Goal: Task Accomplishment & Management: Manage account settings

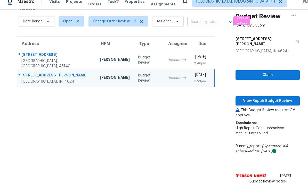
scroll to position [19, 0]
click at [269, 98] on span "View Repair Budget Review" at bounding box center [267, 101] width 56 height 6
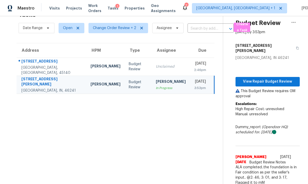
scroll to position [16, 0]
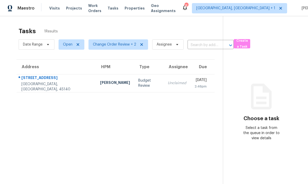
click at [54, 81] on div "[STREET_ADDRESS]" at bounding box center [56, 78] width 70 height 6
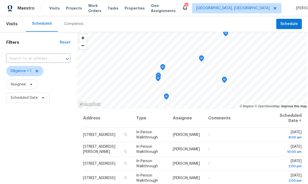
click at [137, 10] on span "Properties" at bounding box center [134, 8] width 20 height 5
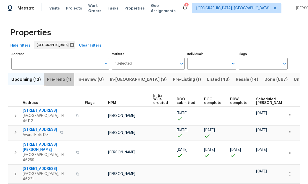
click at [56, 82] on span "Pre-reno (1)" at bounding box center [59, 79] width 24 height 7
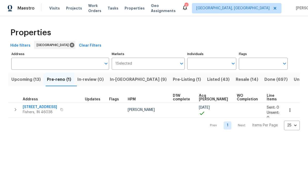
click at [25, 81] on span "Upcoming (13)" at bounding box center [25, 79] width 29 height 7
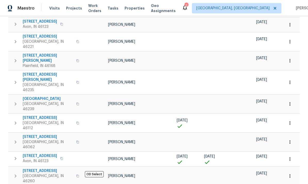
scroll to position [109, 0]
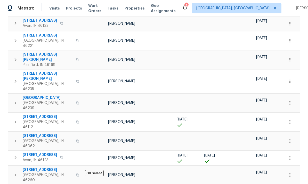
click at [292, 120] on icon "button" at bounding box center [289, 122] width 5 height 5
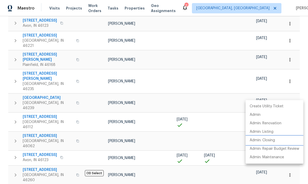
click at [270, 139] on p "Admin: Closing" at bounding box center [261, 140] width 25 height 5
click at [209, 144] on div at bounding box center [154, 92] width 308 height 184
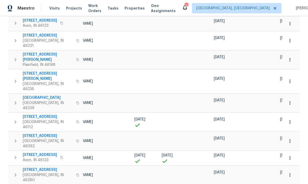
scroll to position [0, 42]
click at [292, 170] on button "button" at bounding box center [289, 175] width 11 height 11
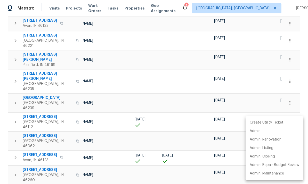
click at [287, 162] on li "Admin: Repair Budget Review" at bounding box center [274, 165] width 58 height 9
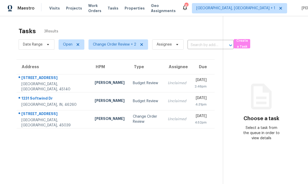
click at [61, 120] on td "[STREET_ADDRESS]" at bounding box center [53, 119] width 74 height 18
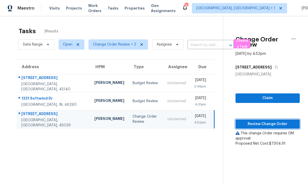
click at [267, 121] on span "Review Change Order" at bounding box center [267, 124] width 56 height 6
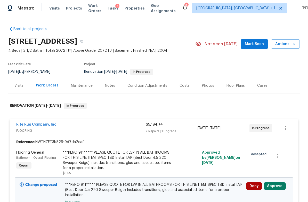
click at [111, 85] on div "Notes" at bounding box center [110, 85] width 10 height 5
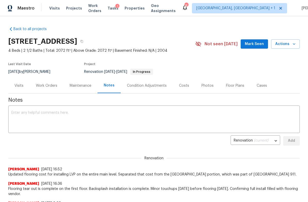
click at [183, 86] on div "Costs" at bounding box center [184, 85] width 10 height 5
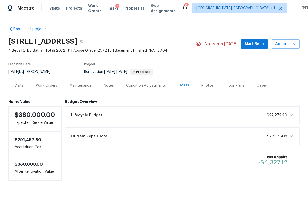
click at [45, 85] on div "Work Orders" at bounding box center [46, 85] width 21 height 5
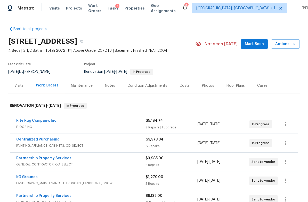
click at [80, 122] on div "Rite Rug Company, Inc." at bounding box center [80, 121] width 129 height 6
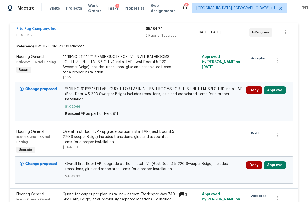
scroll to position [96, 0]
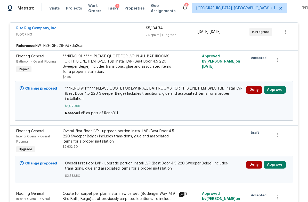
click at [275, 89] on button "Approve" at bounding box center [274, 90] width 22 height 8
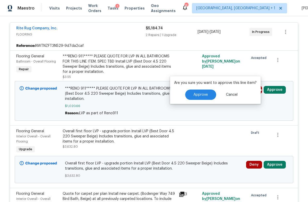
click at [206, 96] on span "Approve" at bounding box center [200, 95] width 14 height 4
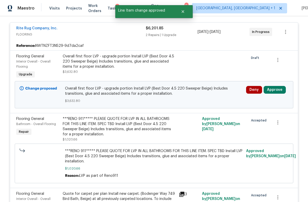
click at [272, 88] on button "Approve" at bounding box center [274, 90] width 22 height 8
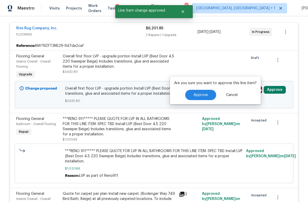
click at [205, 96] on span "Approve" at bounding box center [200, 95] width 14 height 4
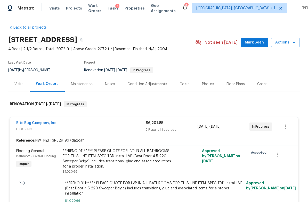
scroll to position [2, 0]
click at [80, 126] on div "Rite Rug Company, Inc." at bounding box center [80, 123] width 129 height 6
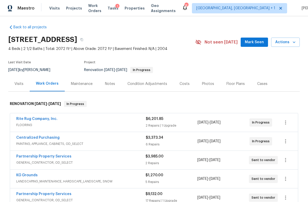
click at [105, 144] on span "PAINTING, APPLIANCE, CABINETS, OD_SELECT" at bounding box center [80, 143] width 129 height 5
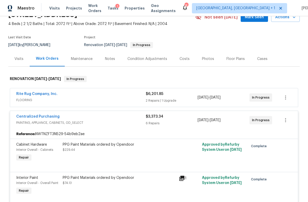
scroll to position [21, 0]
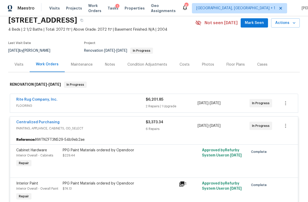
click at [102, 125] on div "Centralized Purchasing" at bounding box center [80, 123] width 129 height 6
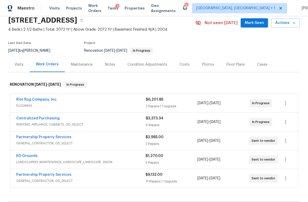
click at [92, 141] on span "GENERAL_CONTRACTOR, OD_SELECT" at bounding box center [80, 143] width 129 height 5
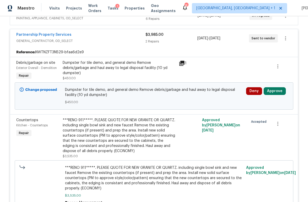
scroll to position [130, 0]
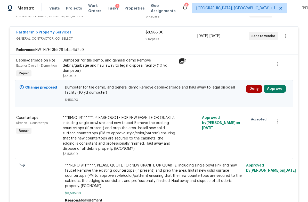
click at [276, 86] on button "Approve" at bounding box center [274, 89] width 22 height 8
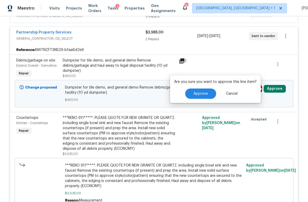
click at [207, 93] on button "Approve" at bounding box center [200, 94] width 31 height 10
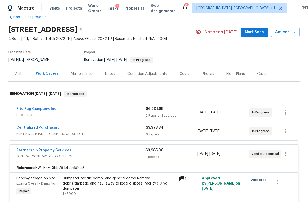
scroll to position [18, 0]
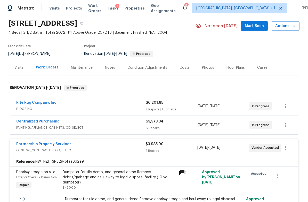
click at [92, 148] on span "GENERAL_CONTRACTOR, OD_SELECT" at bounding box center [80, 150] width 129 height 5
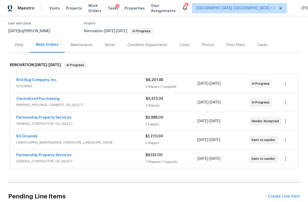
scroll to position [70, 0]
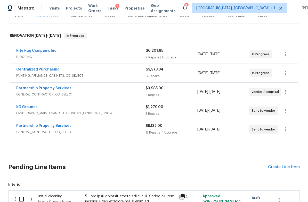
click at [129, 116] on div "KG Grounds LANDSCAPING_MAINTENANCE, HARDSCAPE_LANDSCAPE, SNOW" at bounding box center [80, 111] width 129 height 12
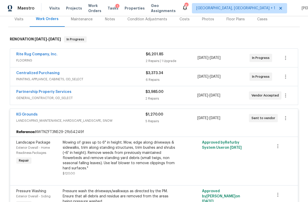
scroll to position [65, 0]
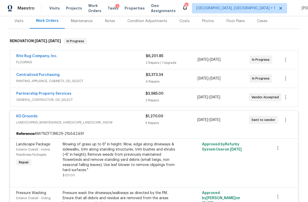
click at [126, 123] on span "LANDSCAPING_MAINTENANCE, HARDSCAPE_LANDSCAPE, SNOW" at bounding box center [80, 122] width 129 height 5
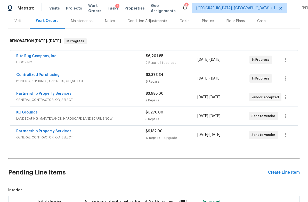
click at [90, 135] on span "GENERAL_CONTRACTOR, OD_SELECT" at bounding box center [80, 137] width 129 height 5
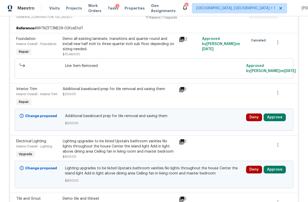
scroll to position [202, 0]
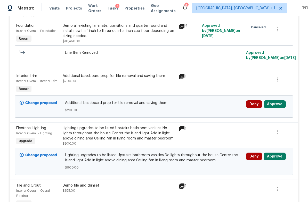
click at [276, 105] on button "Approve" at bounding box center [274, 104] width 22 height 8
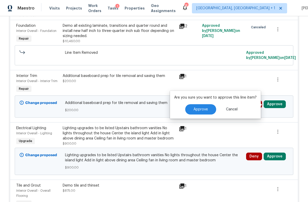
click at [202, 109] on span "Approve" at bounding box center [200, 110] width 14 height 4
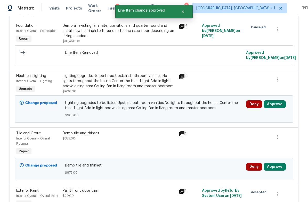
click at [276, 104] on button "Approve" at bounding box center [274, 104] width 22 height 8
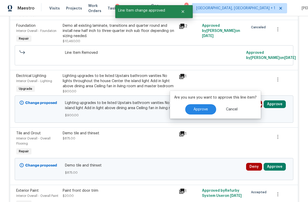
click at [204, 111] on span "Approve" at bounding box center [200, 110] width 14 height 4
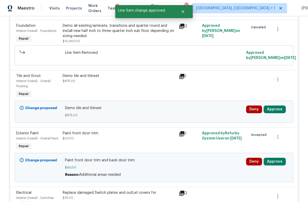
click at [277, 108] on button "Approve" at bounding box center [274, 110] width 22 height 8
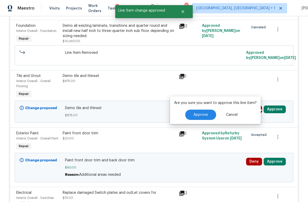
click at [201, 114] on span "Approve" at bounding box center [200, 115] width 14 height 4
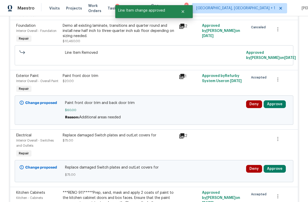
click at [274, 102] on button "Approve" at bounding box center [274, 104] width 22 height 8
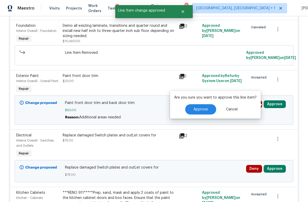
click at [201, 108] on span "Approve" at bounding box center [200, 110] width 14 height 4
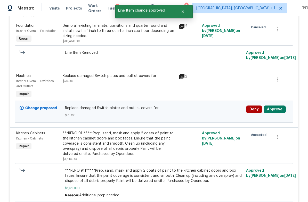
click at [280, 108] on button "Approve" at bounding box center [274, 110] width 22 height 8
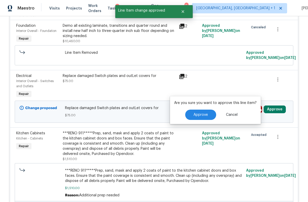
click at [200, 115] on span "Approve" at bounding box center [200, 115] width 14 height 4
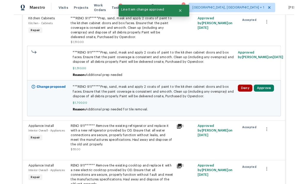
scroll to position [232, 0]
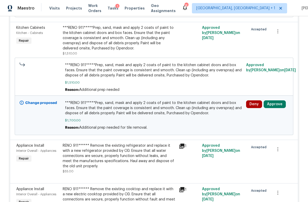
click at [274, 103] on button "Approve" at bounding box center [274, 104] width 22 height 8
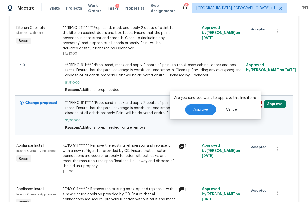
click at [201, 109] on span "Approve" at bounding box center [200, 110] width 14 height 4
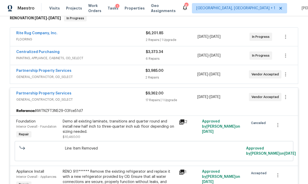
scroll to position [87, 0]
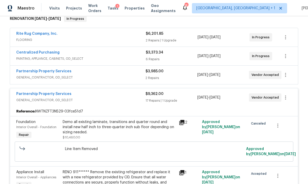
click at [93, 96] on div "Partnership Property Services" at bounding box center [80, 94] width 129 height 6
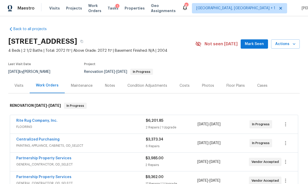
scroll to position [0, 0]
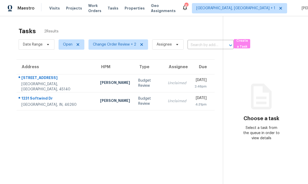
click at [96, 103] on td "[PERSON_NAME]" at bounding box center [115, 101] width 38 height 18
